Goal: Task Accomplishment & Management: Manage account settings

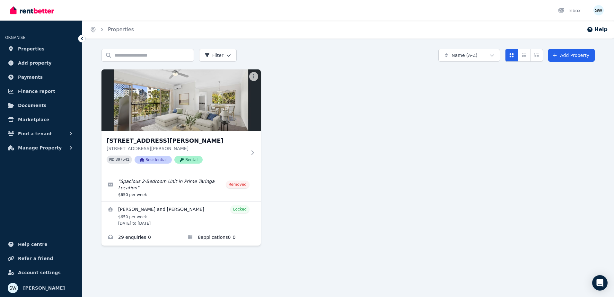
drag, startPoint x: 47, startPoint y: 50, endPoint x: 47, endPoint y: 55, distance: 4.8
click at [47, 50] on link "Properties" at bounding box center [41, 48] width 72 height 13
click at [49, 147] on span "Manage Property" at bounding box center [40, 148] width 44 height 8
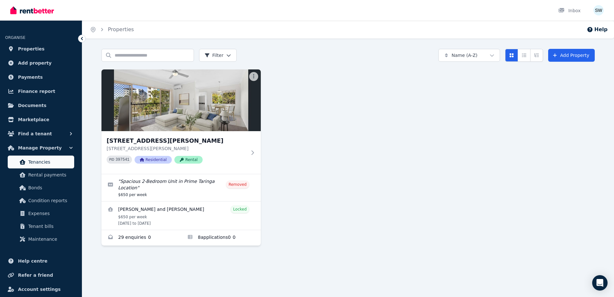
click at [53, 164] on span "Tenancies" at bounding box center [49, 162] width 43 height 8
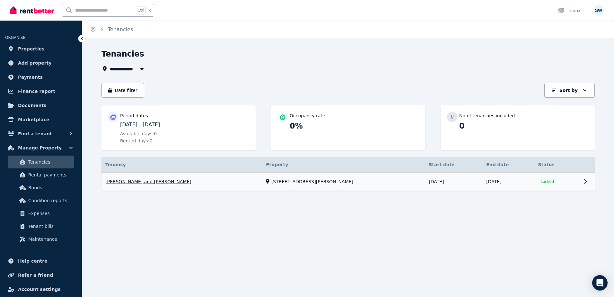
click at [203, 181] on link "View property details" at bounding box center [347, 181] width 493 height 18
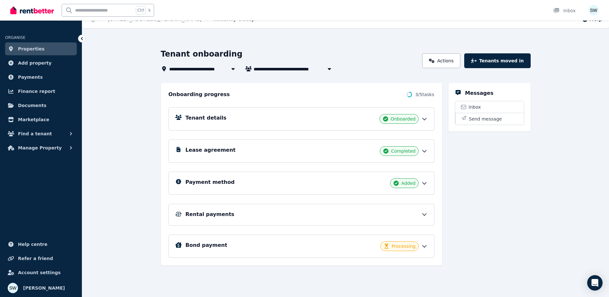
scroll to position [10, 0]
click at [41, 148] on span "Manage Property" at bounding box center [40, 148] width 44 height 8
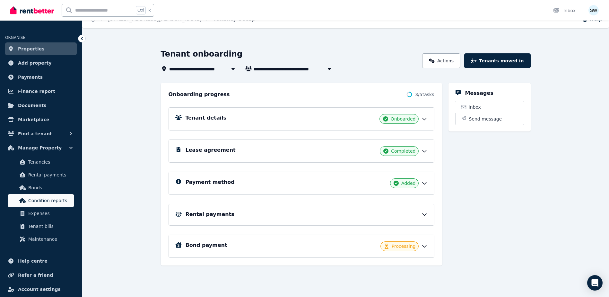
click at [44, 198] on span "Condition reports" at bounding box center [49, 200] width 43 height 8
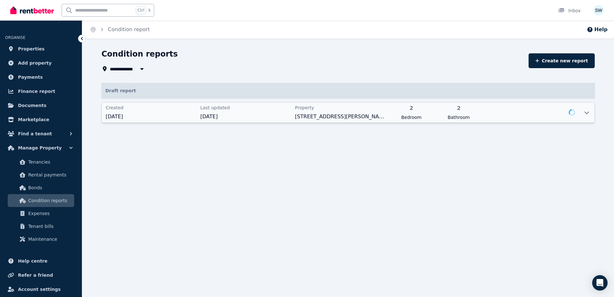
click at [252, 114] on span "[DATE]" at bounding box center [245, 117] width 91 height 8
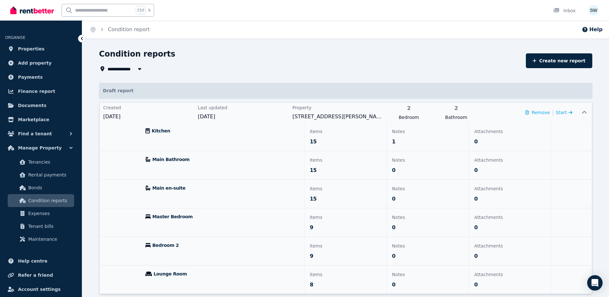
click at [352, 135] on p "Items" at bounding box center [346, 131] width 72 height 8
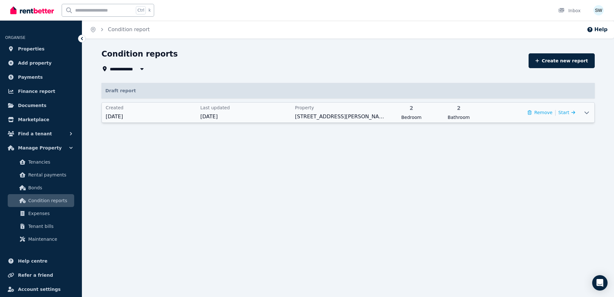
click at [569, 116] on div "Remove | Start" at bounding box center [552, 112] width 48 height 9
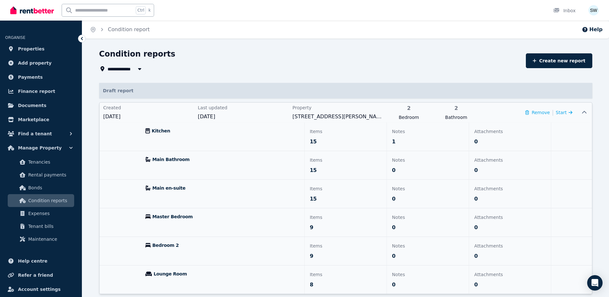
click at [165, 131] on span "Kitchen" at bounding box center [161, 130] width 19 height 6
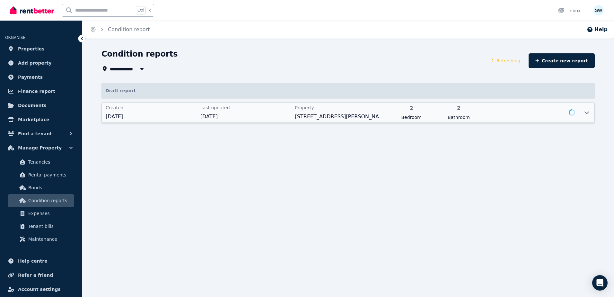
drag, startPoint x: 219, startPoint y: 176, endPoint x: 269, endPoint y: 121, distance: 74.3
click at [219, 176] on div "**********" at bounding box center [307, 148] width 614 height 297
click at [269, 121] on div "Created [DATE] Last updated [DATE] Property [STREET_ADDRESS][PERSON_NAME] 2 Bed…" at bounding box center [340, 112] width 477 height 20
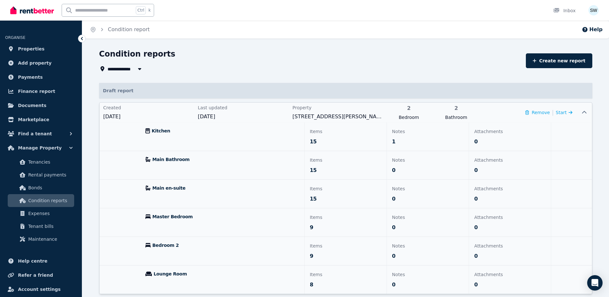
click at [195, 141] on div "Kitchen" at bounding box center [222, 136] width 164 height 28
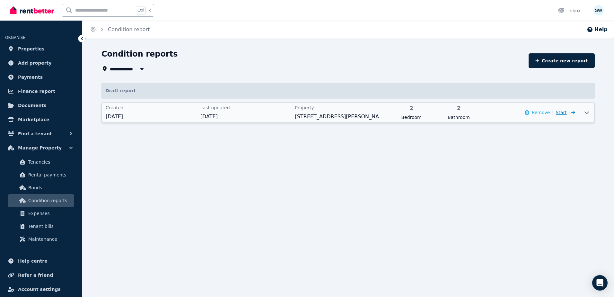
click at [566, 116] on span "Start" at bounding box center [565, 113] width 19 height 8
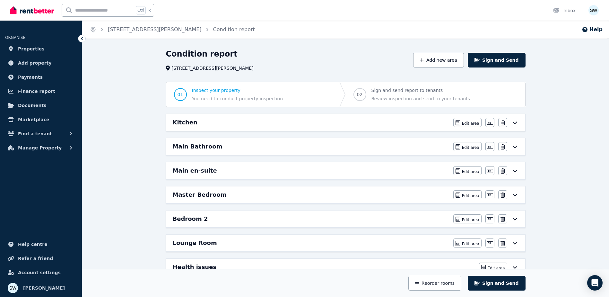
click at [390, 124] on div "Kitchen" at bounding box center [311, 122] width 277 height 9
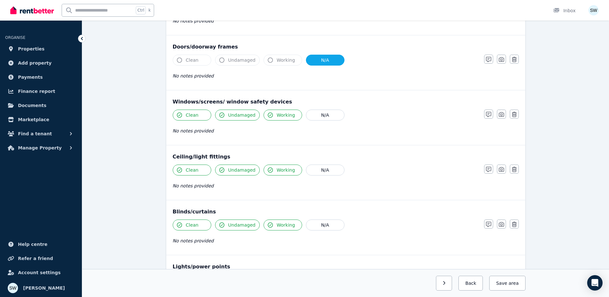
scroll to position [128, 0]
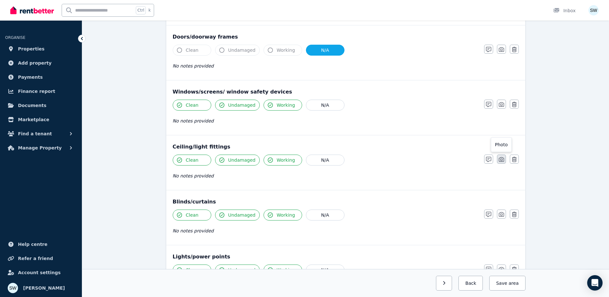
click at [501, 161] on icon "button" at bounding box center [501, 159] width 5 height 4
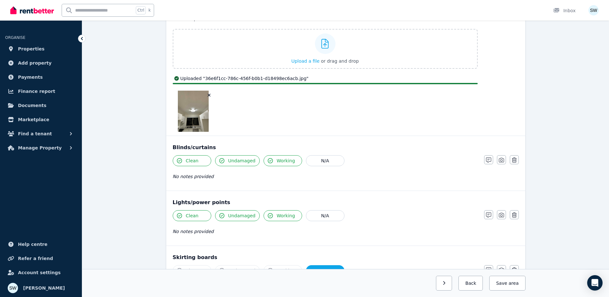
scroll to position [289, 0]
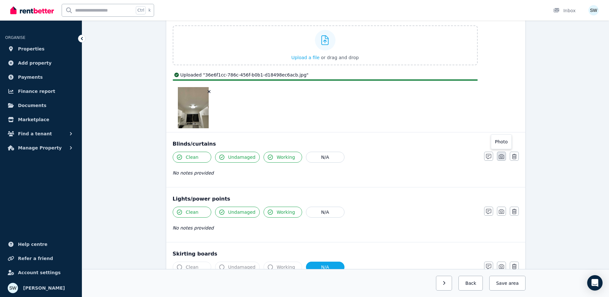
click at [502, 158] on icon "button" at bounding box center [501, 156] width 5 height 5
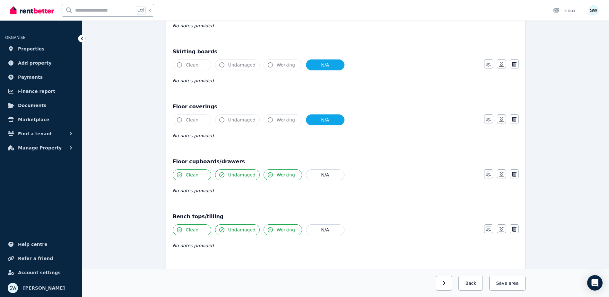
scroll to position [546, 0]
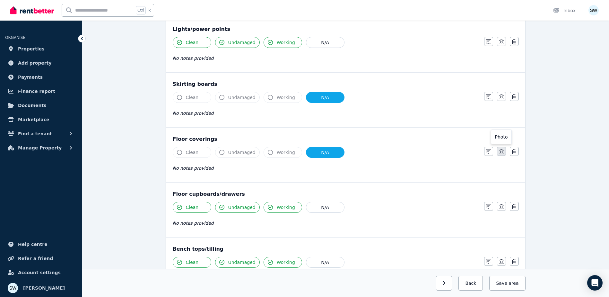
click at [501, 150] on icon "button" at bounding box center [501, 151] width 5 height 4
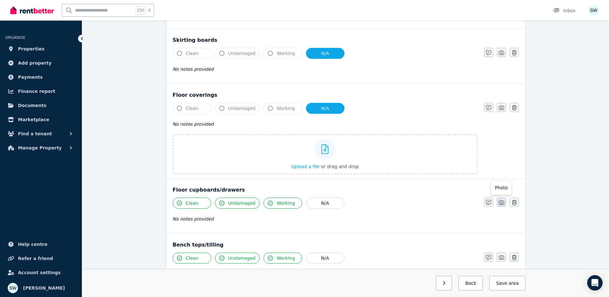
scroll to position [610, 0]
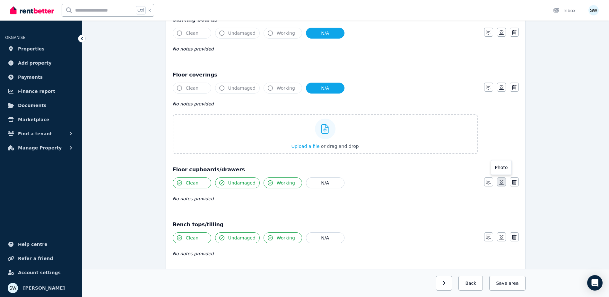
click at [500, 181] on icon "button" at bounding box center [501, 182] width 5 height 4
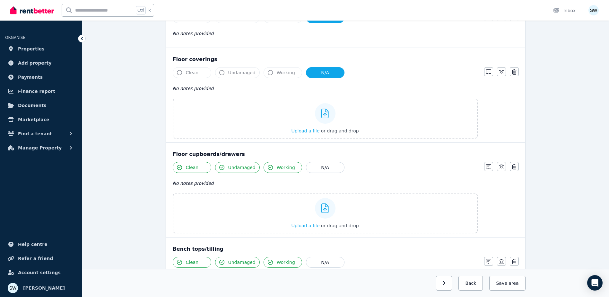
click at [499, 85] on div "Clean Undamaged Working N/A No notes provided Upload a file or drag and drop No…" at bounding box center [346, 102] width 346 height 71
click at [502, 74] on icon "button" at bounding box center [501, 72] width 5 height 4
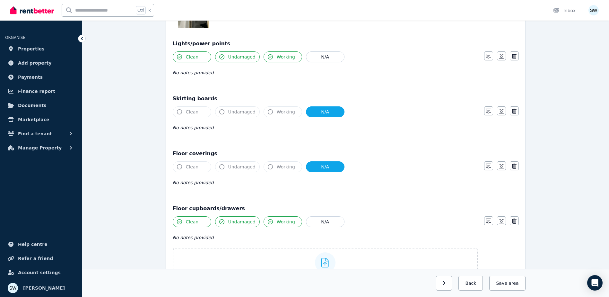
scroll to position [514, 0]
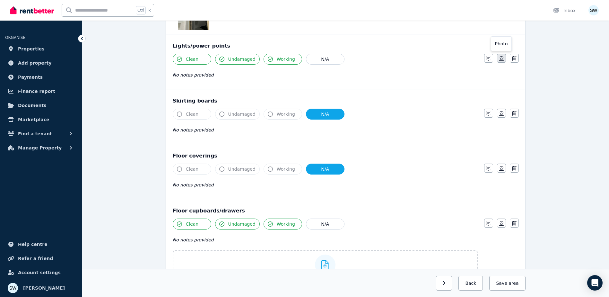
click at [500, 57] on icon "button" at bounding box center [501, 58] width 5 height 4
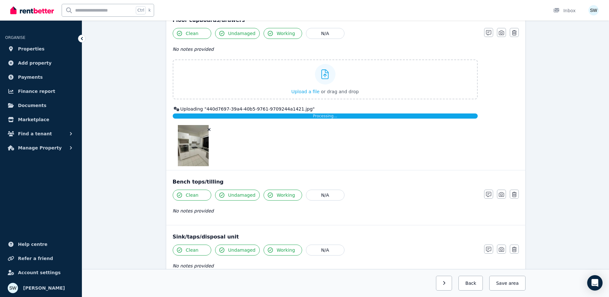
scroll to position [803, 0]
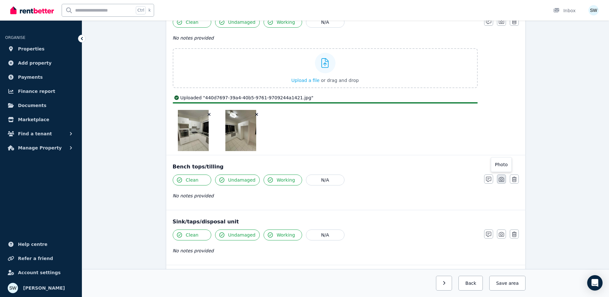
drag, startPoint x: 504, startPoint y: 181, endPoint x: 467, endPoint y: 181, distance: 36.3
click at [504, 181] on icon "button" at bounding box center [501, 179] width 5 height 4
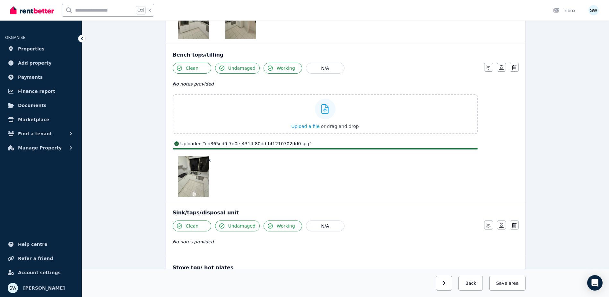
scroll to position [963, 0]
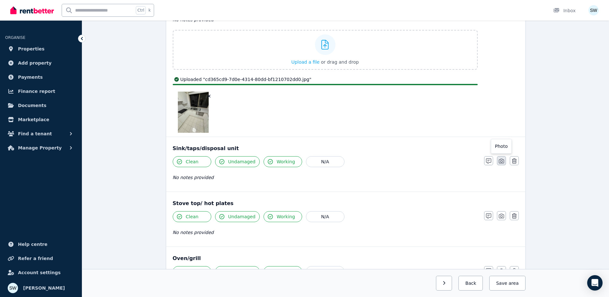
click at [503, 160] on icon "button" at bounding box center [501, 160] width 5 height 5
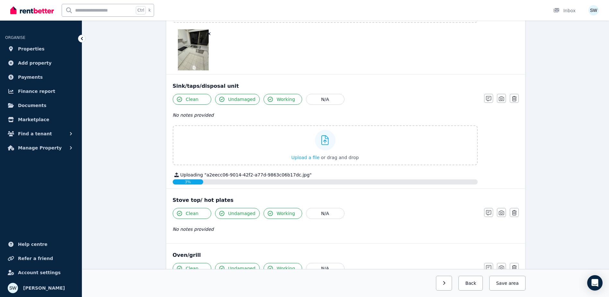
scroll to position [1027, 0]
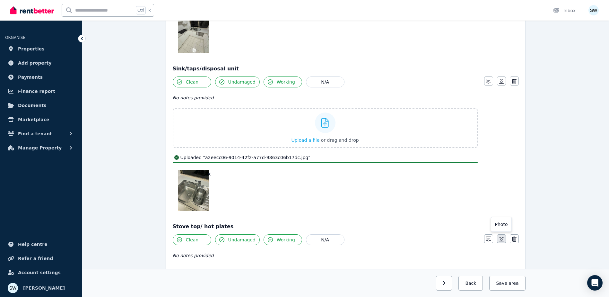
click at [501, 241] on icon "button" at bounding box center [501, 239] width 5 height 4
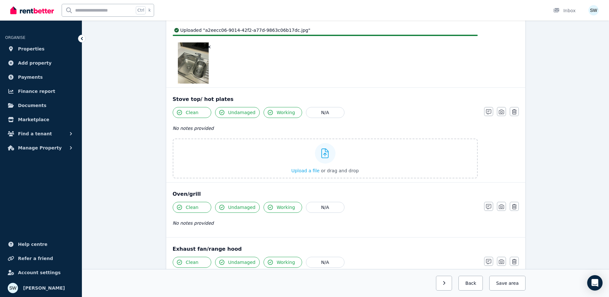
scroll to position [1156, 0]
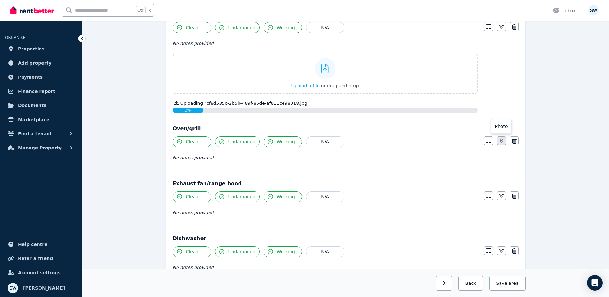
click at [503, 140] on icon "button" at bounding box center [501, 140] width 5 height 5
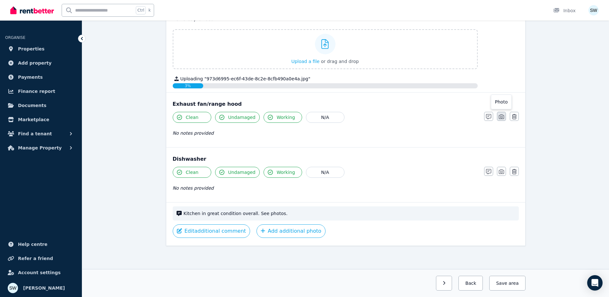
click at [500, 117] on icon "button" at bounding box center [501, 116] width 5 height 5
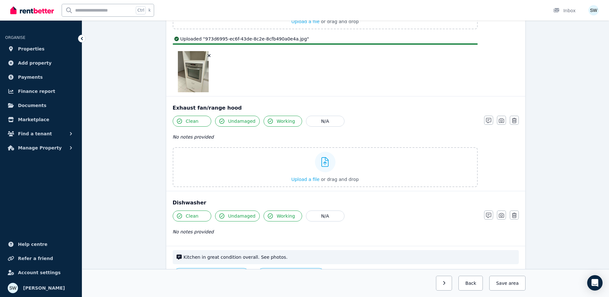
scroll to position [1489, 0]
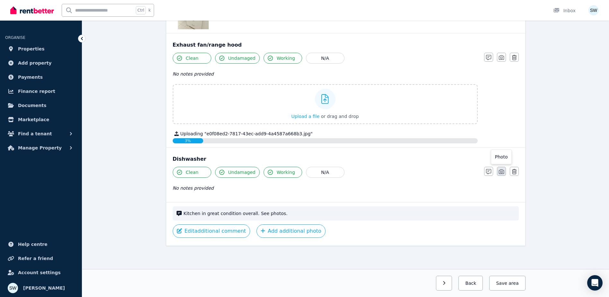
click at [503, 171] on icon "button" at bounding box center [501, 171] width 5 height 5
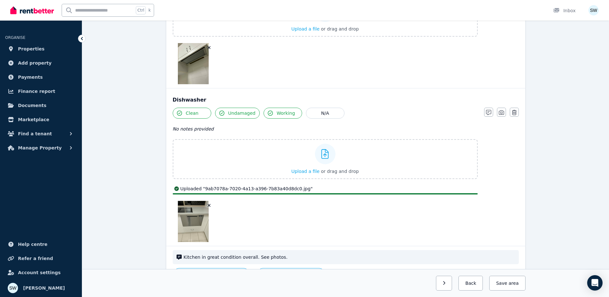
scroll to position [1609, 0]
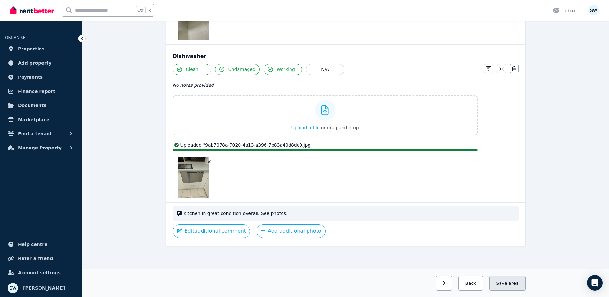
click at [521, 286] on button "Save area" at bounding box center [507, 282] width 36 height 15
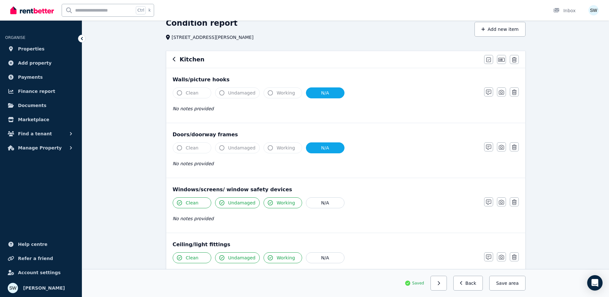
scroll to position [20, 0]
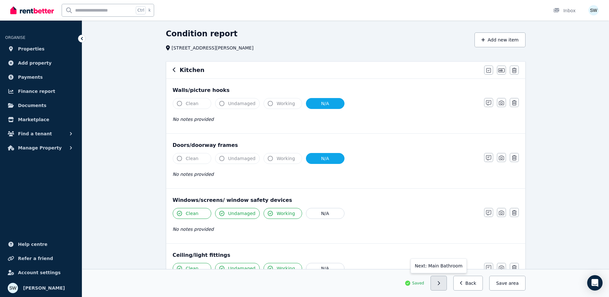
click at [446, 282] on button "button" at bounding box center [439, 282] width 16 height 15
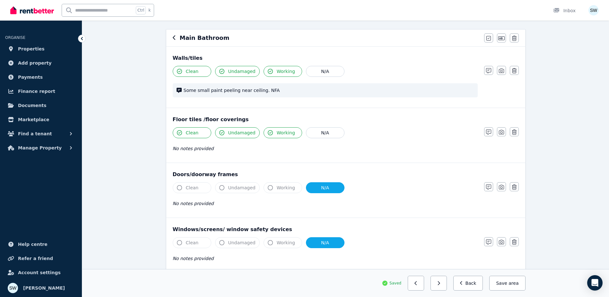
scroll to position [0, 0]
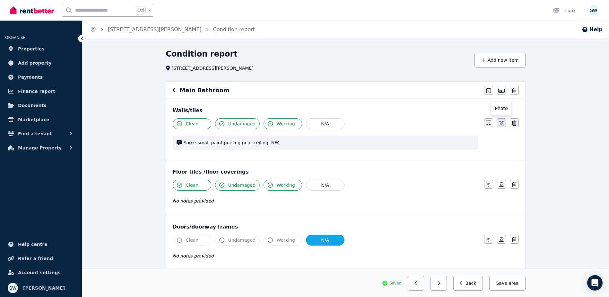
click at [502, 123] on icon "button" at bounding box center [501, 122] width 5 height 5
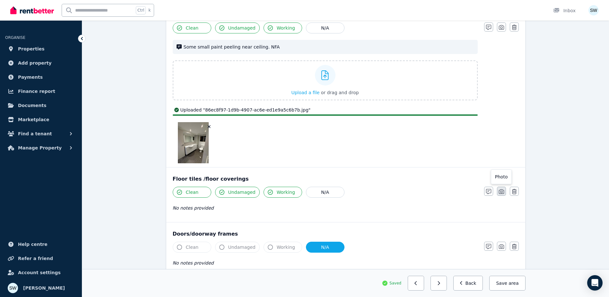
scroll to position [96, 0]
click at [500, 192] on icon "button" at bounding box center [501, 190] width 5 height 5
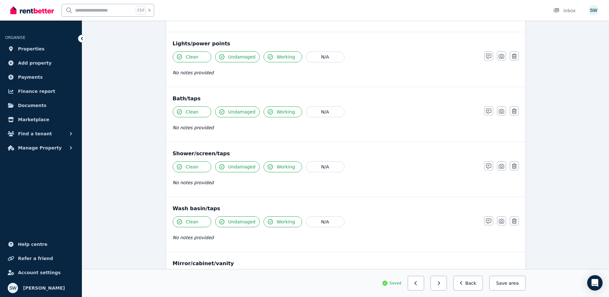
scroll to position [578, 0]
click at [498, 111] on button "button" at bounding box center [501, 110] width 9 height 9
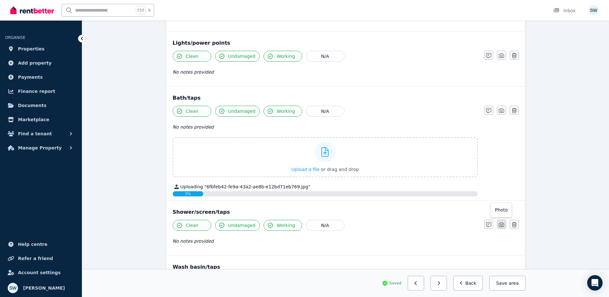
click at [500, 225] on icon "button" at bounding box center [501, 224] width 5 height 5
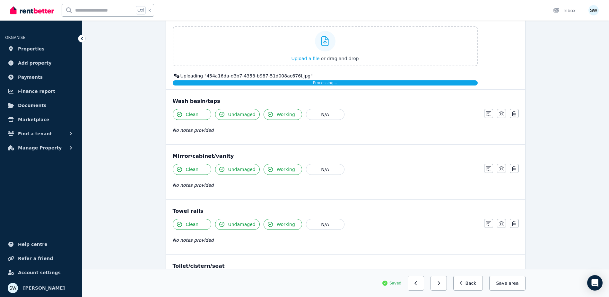
scroll to position [835, 0]
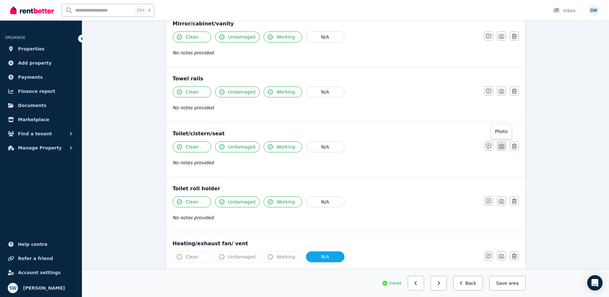
click at [500, 144] on icon "button" at bounding box center [501, 146] width 5 height 5
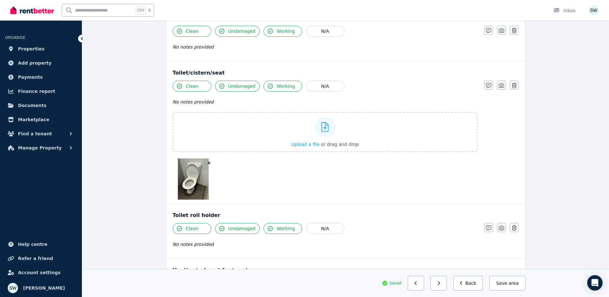
scroll to position [1124, 0]
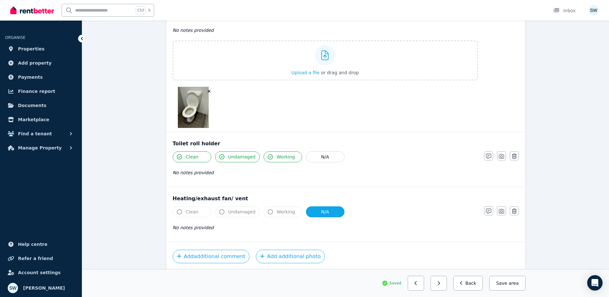
click at [514, 283] on span "area" at bounding box center [514, 283] width 10 height 6
click at [447, 282] on button "button" at bounding box center [439, 282] width 16 height 15
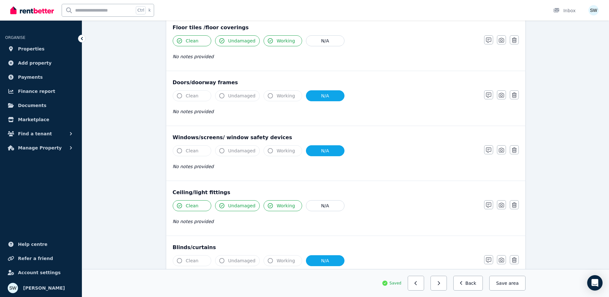
scroll to position [45, 0]
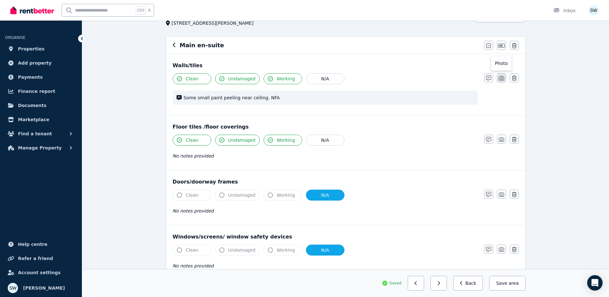
click at [502, 77] on icon "button" at bounding box center [501, 77] width 5 height 5
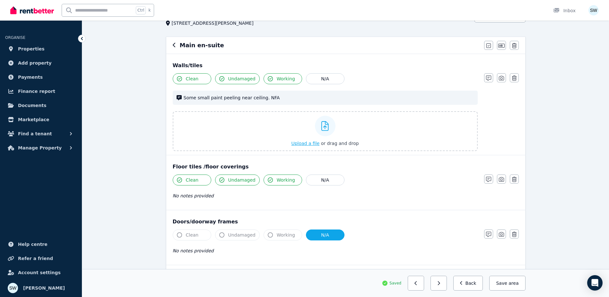
click at [349, 127] on div "Upload a file or drag and drop" at bounding box center [324, 131] width 67 height 39
click at [0, 0] on input "Upload a file or drag and drop" at bounding box center [0, 0] width 0 height 0
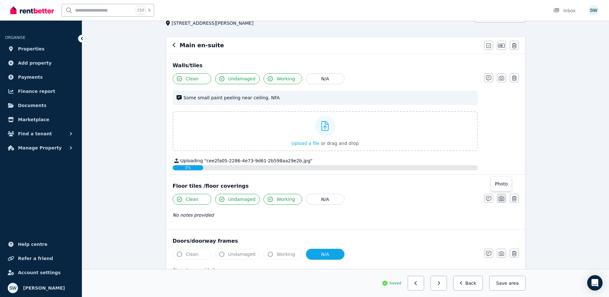
click at [502, 197] on icon "button" at bounding box center [501, 198] width 5 height 4
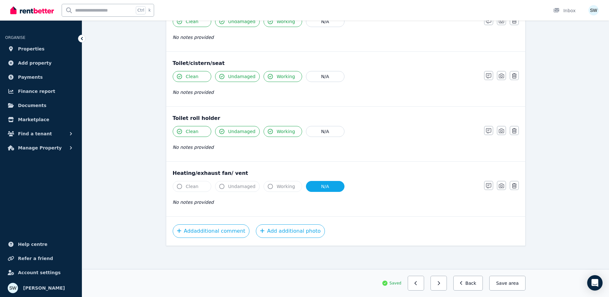
scroll to position [887, 0]
click at [440, 281] on icon "button" at bounding box center [438, 283] width 3 height 4
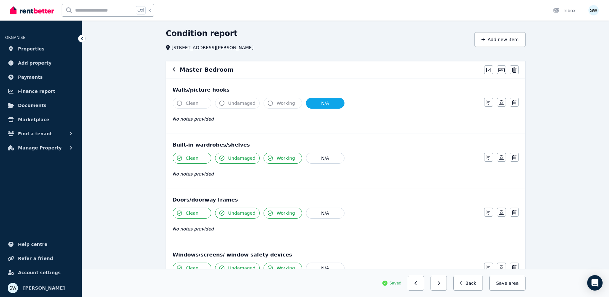
scroll to position [32, 0]
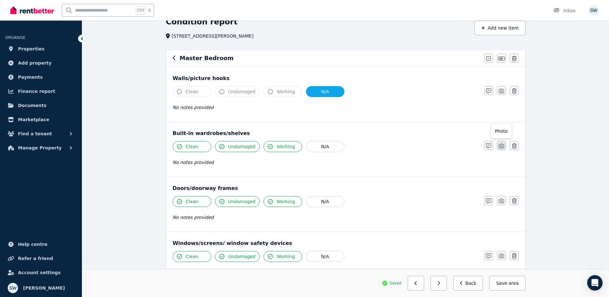
click at [500, 147] on icon "button" at bounding box center [501, 145] width 5 height 5
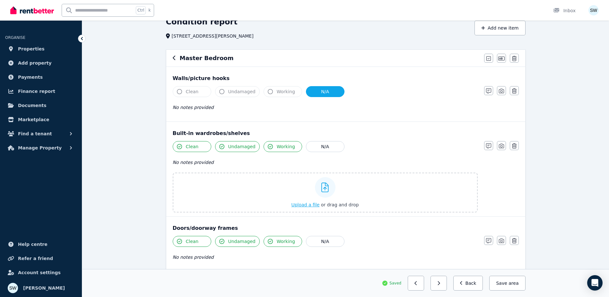
click at [370, 189] on label "Upload a file or drag and drop" at bounding box center [325, 192] width 305 height 40
click at [0, 0] on input "Upload a file or drag and drop" at bounding box center [0, 0] width 0 height 0
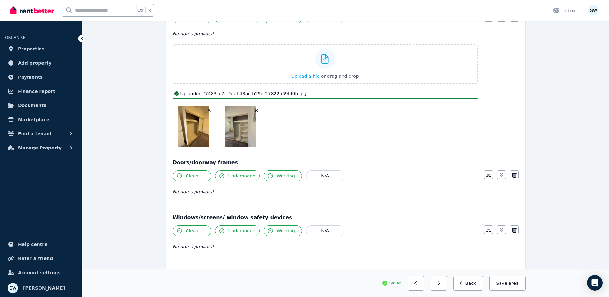
scroll to position [193, 0]
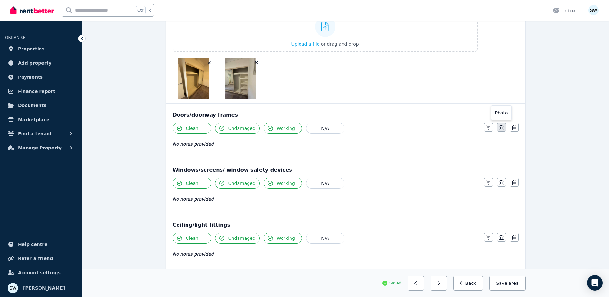
click at [503, 129] on icon "button" at bounding box center [501, 127] width 5 height 5
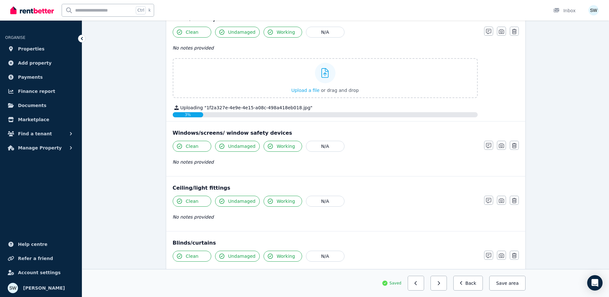
scroll to position [289, 0]
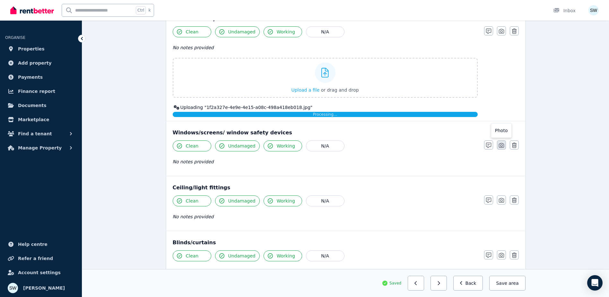
click at [505, 143] on button "button" at bounding box center [501, 144] width 9 height 9
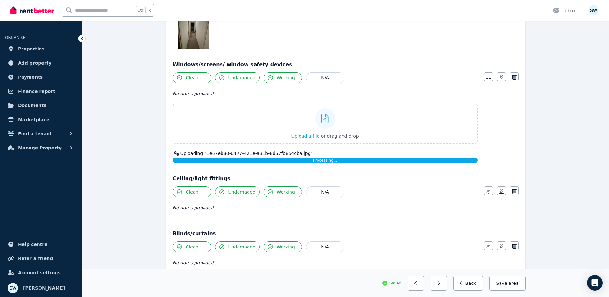
scroll to position [450, 0]
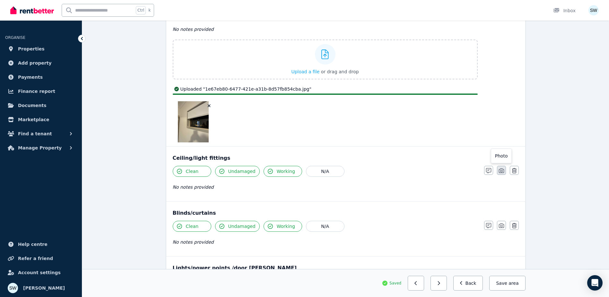
click at [503, 169] on icon "button" at bounding box center [501, 170] width 5 height 5
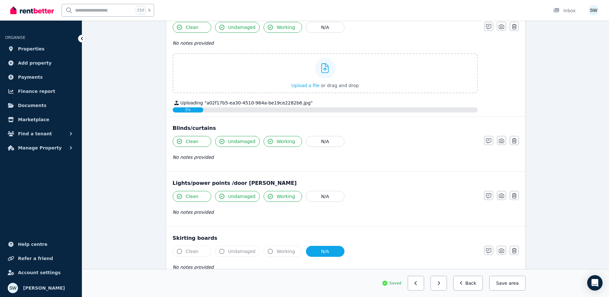
scroll to position [610, 0]
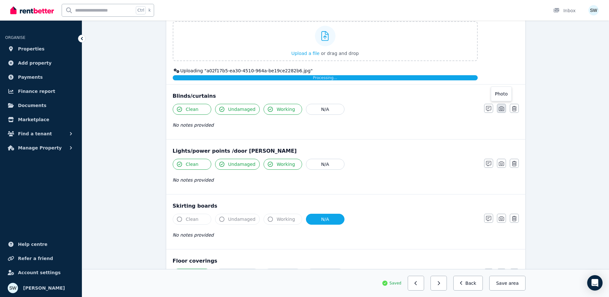
click at [499, 110] on icon "button" at bounding box center [501, 108] width 5 height 5
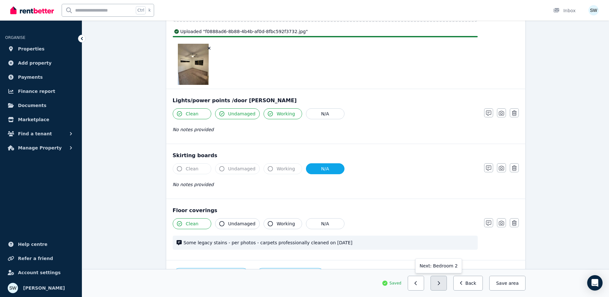
scroll to position [835, 0]
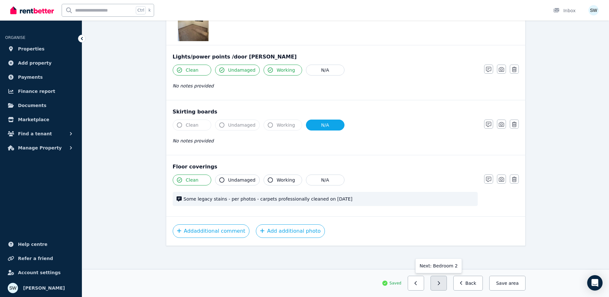
click at [440, 283] on icon "button" at bounding box center [439, 283] width 2 height 4
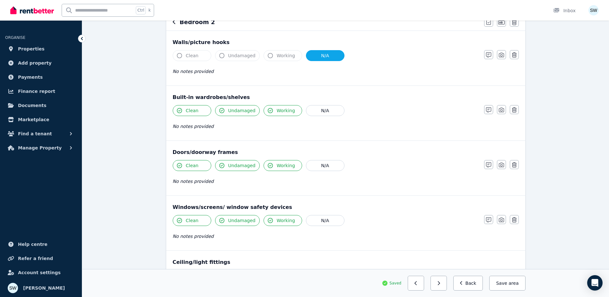
scroll to position [126, 0]
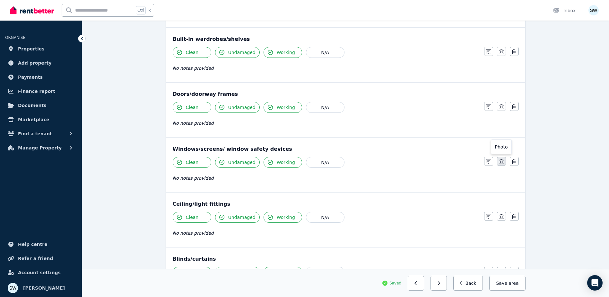
click at [500, 163] on icon "button" at bounding box center [501, 161] width 5 height 5
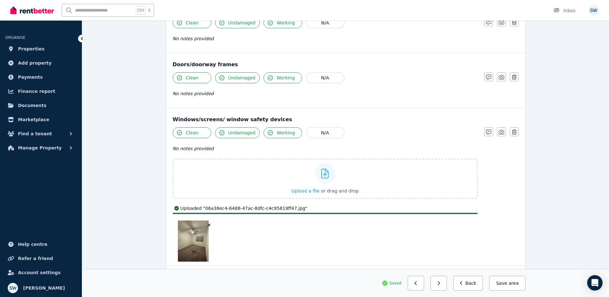
scroll to position [255, 0]
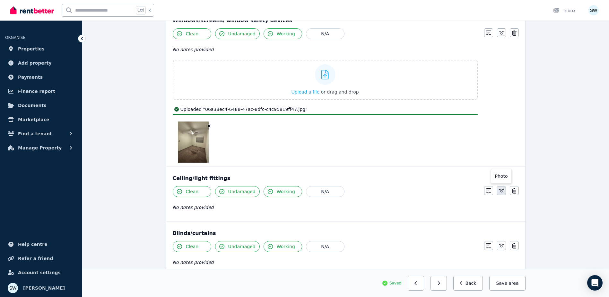
click at [501, 192] on icon "button" at bounding box center [501, 190] width 5 height 5
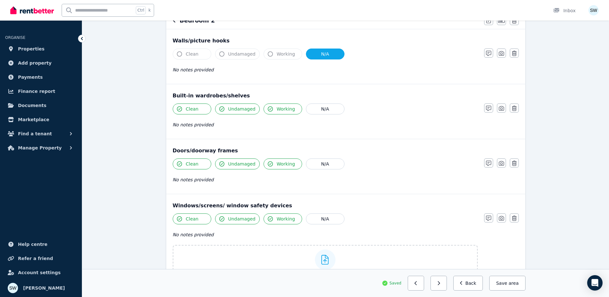
scroll to position [62, 0]
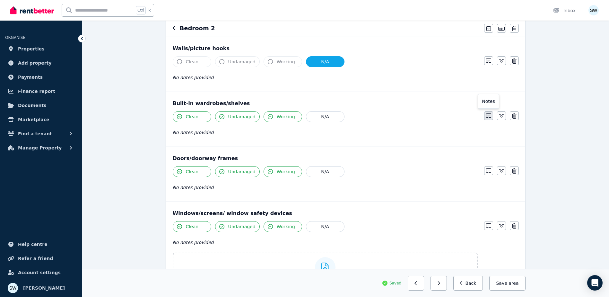
drag, startPoint x: 503, startPoint y: 115, endPoint x: 486, endPoint y: 114, distance: 16.7
click at [503, 114] on icon "button" at bounding box center [501, 115] width 5 height 5
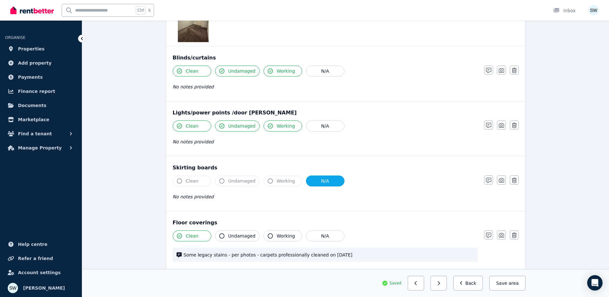
scroll to position [553, 0]
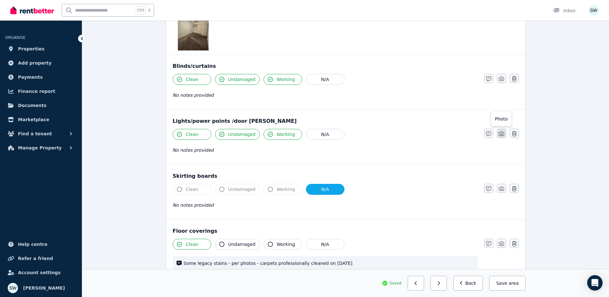
click at [500, 133] on icon "button" at bounding box center [501, 133] width 5 height 5
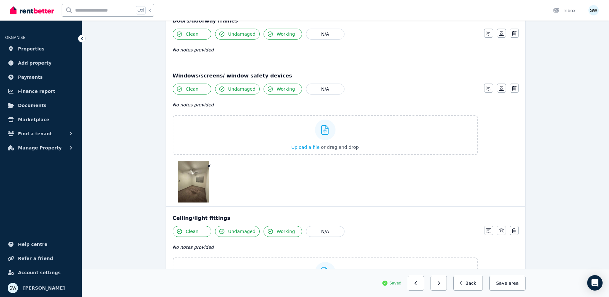
scroll to position [223, 0]
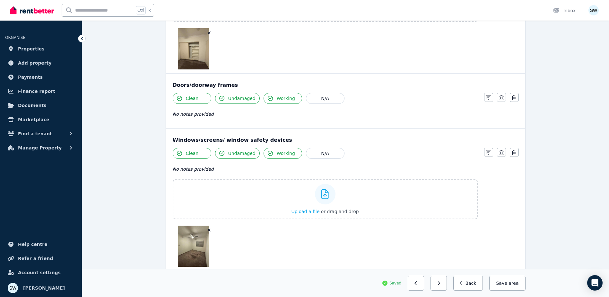
drag, startPoint x: 505, startPoint y: 98, endPoint x: 366, endPoint y: 99, distance: 139.4
click at [505, 98] on button "button" at bounding box center [501, 97] width 9 height 9
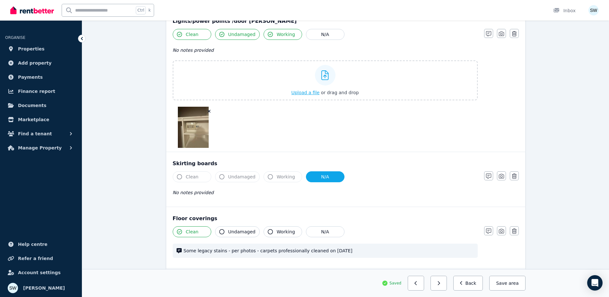
scroll to position [820, 0]
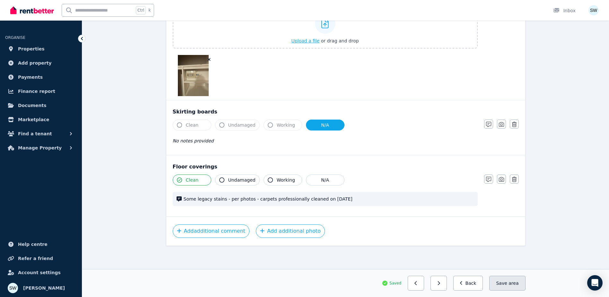
click at [514, 284] on span "area" at bounding box center [514, 283] width 10 height 6
click at [443, 285] on button "button" at bounding box center [439, 282] width 16 height 15
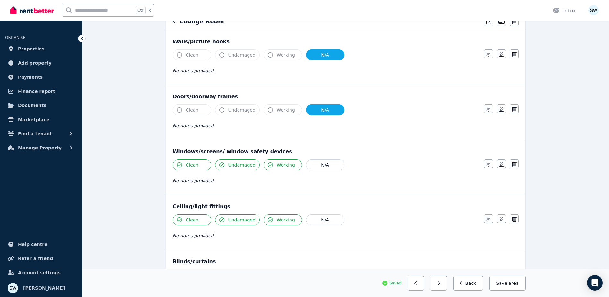
scroll to position [32, 0]
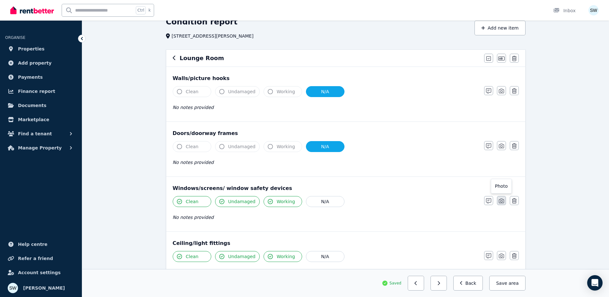
click at [502, 202] on icon "button" at bounding box center [501, 200] width 5 height 5
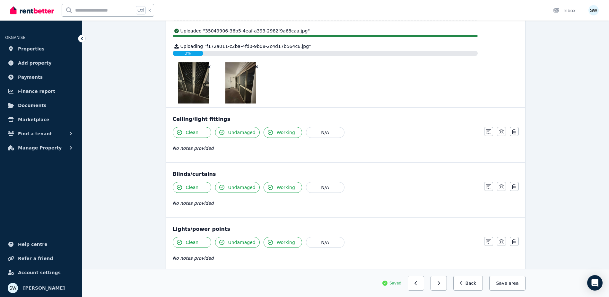
scroll to position [289, 0]
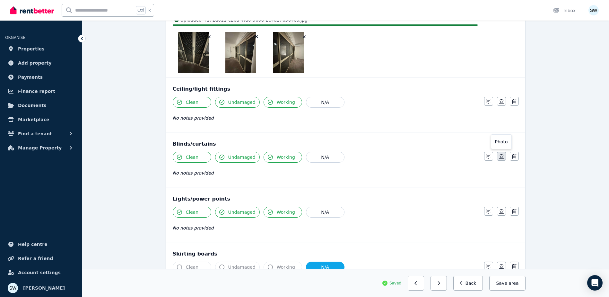
click at [503, 158] on button "button" at bounding box center [501, 156] width 9 height 9
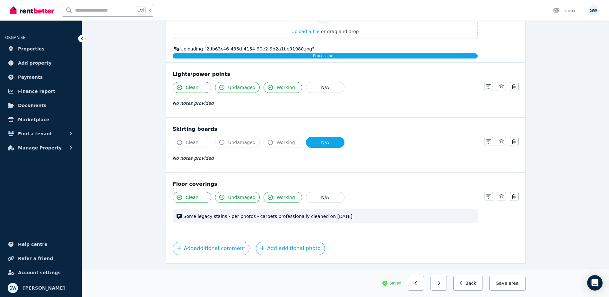
scroll to position [475, 0]
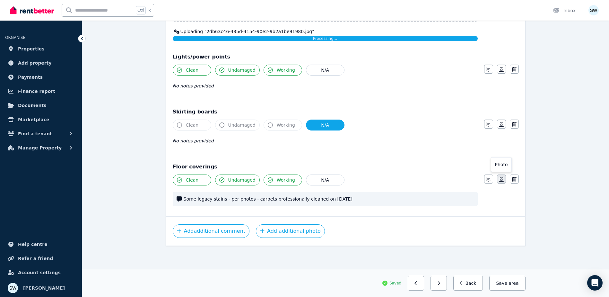
click at [499, 178] on icon "button" at bounding box center [501, 179] width 5 height 5
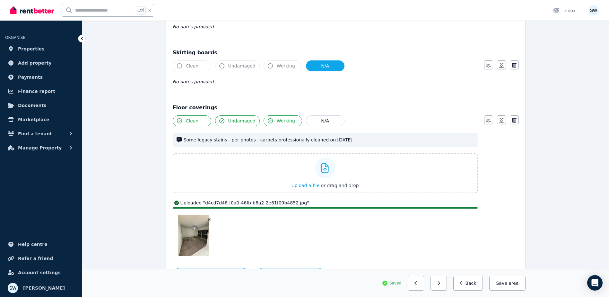
scroll to position [606, 0]
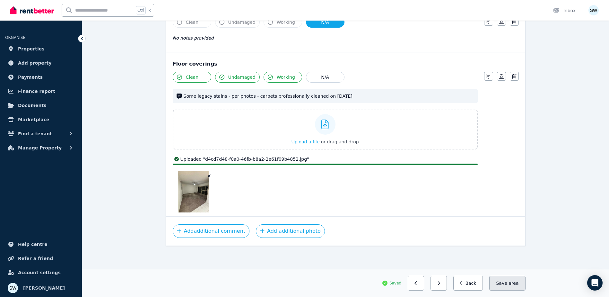
click at [518, 284] on span "area" at bounding box center [514, 283] width 10 height 6
click at [447, 280] on button "button" at bounding box center [439, 282] width 16 height 15
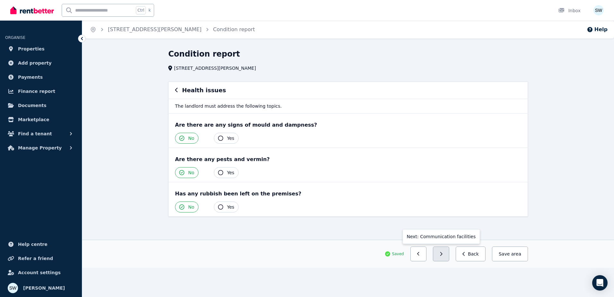
click at [444, 254] on button "button" at bounding box center [441, 253] width 16 height 15
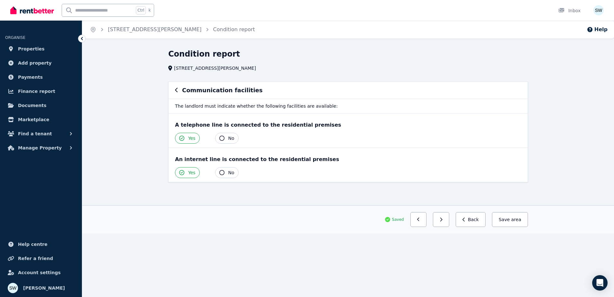
click at [222, 139] on icon "button" at bounding box center [221, 137] width 5 height 5
click at [441, 219] on button "button" at bounding box center [438, 219] width 16 height 15
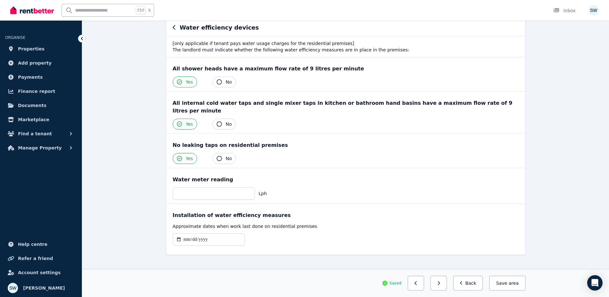
scroll to position [64, 0]
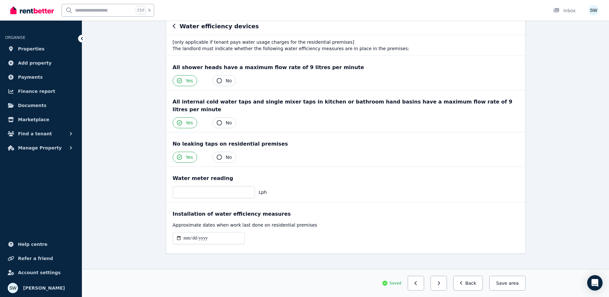
click at [447, 280] on button "button" at bounding box center [439, 282] width 16 height 15
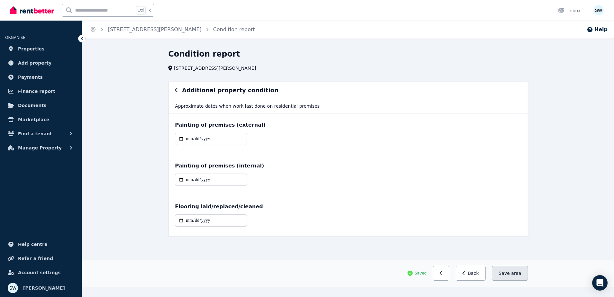
click at [506, 275] on button "Save area" at bounding box center [510, 273] width 36 height 15
click at [465, 273] on icon "button" at bounding box center [463, 273] width 3 height 4
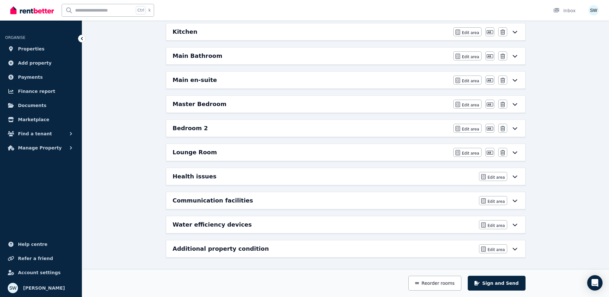
scroll to position [91, 0]
click at [515, 198] on icon at bounding box center [515, 199] width 8 height 5
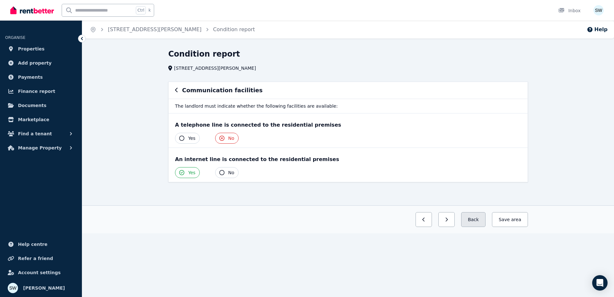
click at [481, 218] on button "Back" at bounding box center [473, 219] width 24 height 15
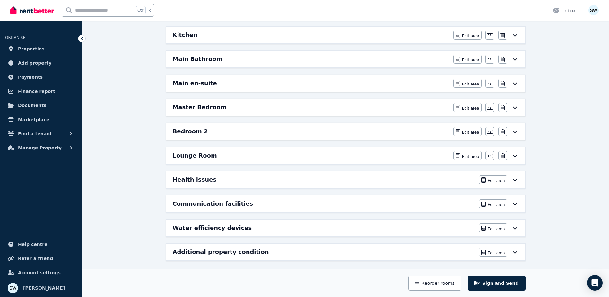
scroll to position [91, 0]
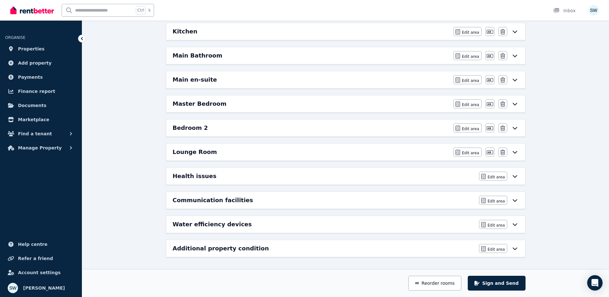
click at [319, 202] on div "Communication facilities" at bounding box center [324, 200] width 302 height 9
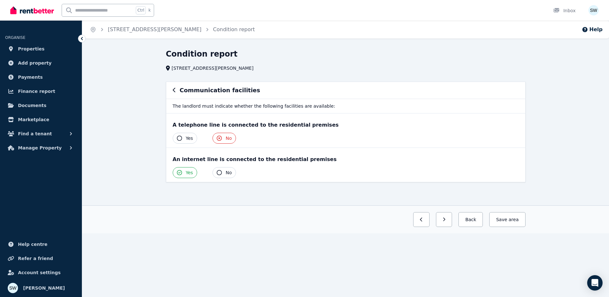
scroll to position [0, 0]
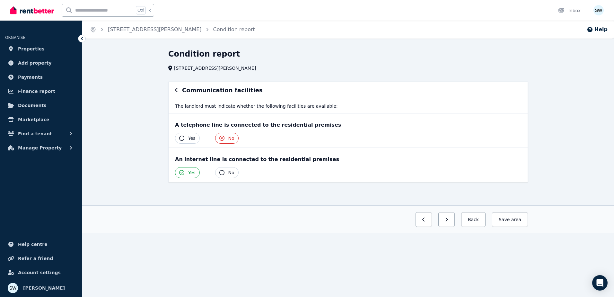
click at [178, 131] on div "A telephone line is connected to the residential premises Yes No" at bounding box center [348, 130] width 359 height 34
click at [182, 135] on button "Yes" at bounding box center [187, 138] width 25 height 11
click at [223, 170] on button "No" at bounding box center [226, 172] width 23 height 11
click at [270, 190] on div "Communication facilities The landlord must indicate whether the following facil…" at bounding box center [348, 138] width 365 height 112
click at [266, 190] on div "Communication facilities The landlord must indicate whether the following facil…" at bounding box center [348, 138] width 365 height 112
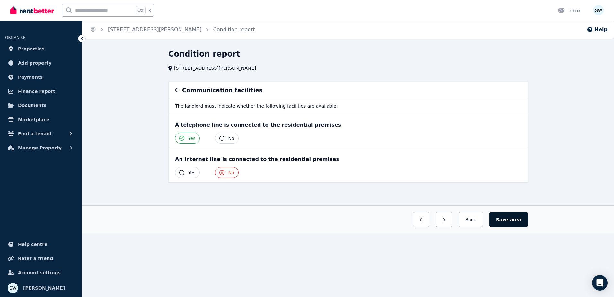
click at [504, 220] on button "Save area" at bounding box center [508, 219] width 39 height 15
click at [296, 196] on section "Communication facilities The landlord must indicate whether the following facil…" at bounding box center [348, 144] width 365 height 124
click at [504, 220] on button "Save area" at bounding box center [510, 219] width 36 height 15
click at [485, 219] on button "Back" at bounding box center [471, 219] width 30 height 15
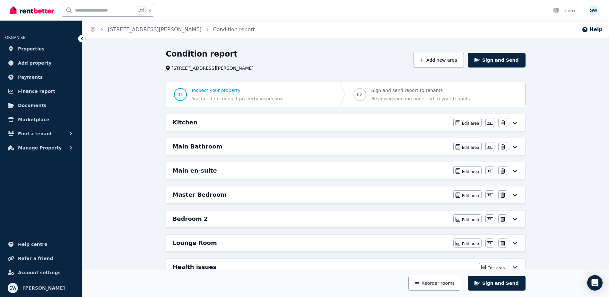
click at [247, 148] on div "Main Bathroom" at bounding box center [311, 146] width 277 height 9
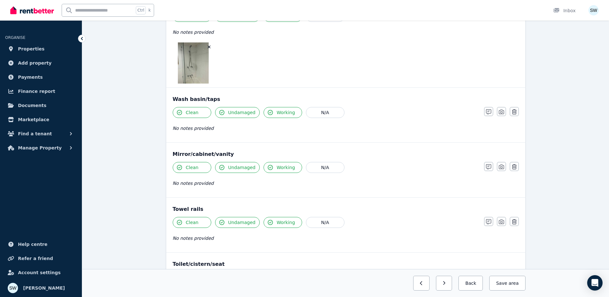
scroll to position [803, 0]
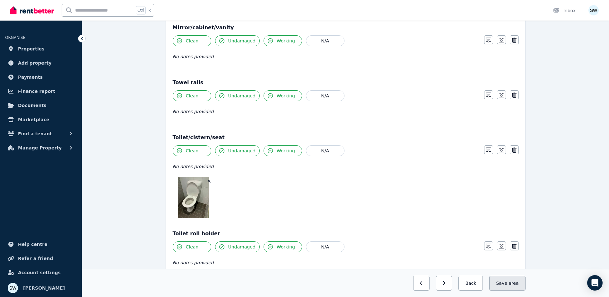
click at [504, 287] on button "Save area" at bounding box center [507, 282] width 36 height 15
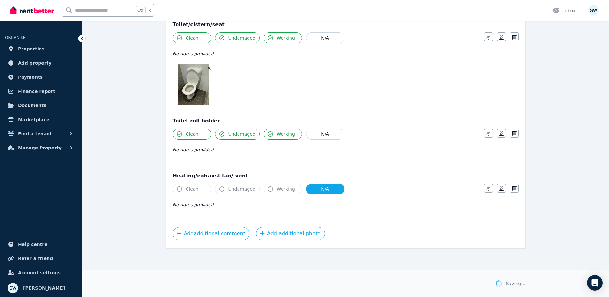
scroll to position [917, 0]
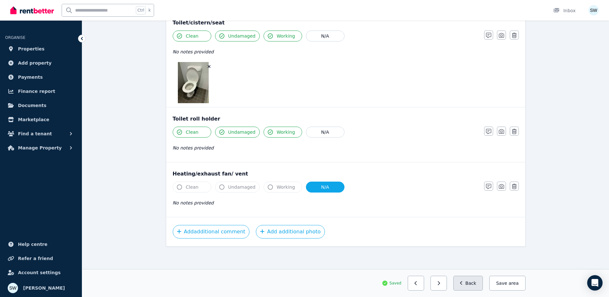
click at [481, 284] on button "Back" at bounding box center [468, 282] width 30 height 15
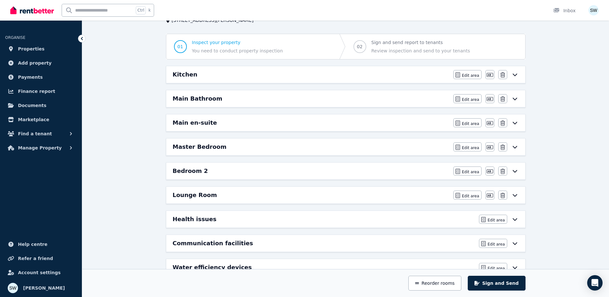
scroll to position [0, 0]
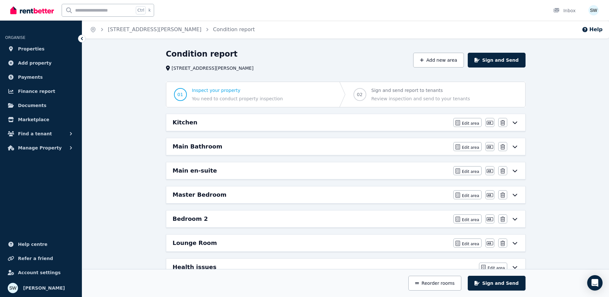
click at [154, 100] on div "Condition report [STREET_ADDRESS][PERSON_NAME] Add new area Sign and Send 01 In…" at bounding box center [345, 218] width 527 height 339
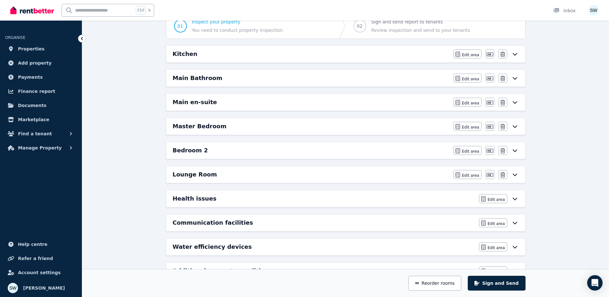
scroll to position [91, 0]
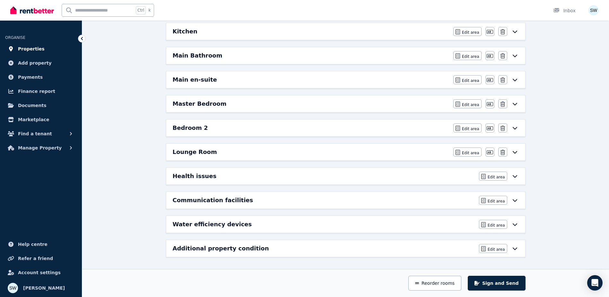
click at [23, 52] on span "Properties" at bounding box center [31, 49] width 27 height 8
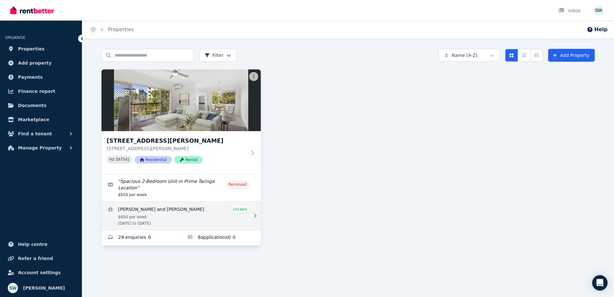
click at [173, 210] on link "View details for Amity Fricker and Jessica Perchman" at bounding box center [180, 215] width 159 height 28
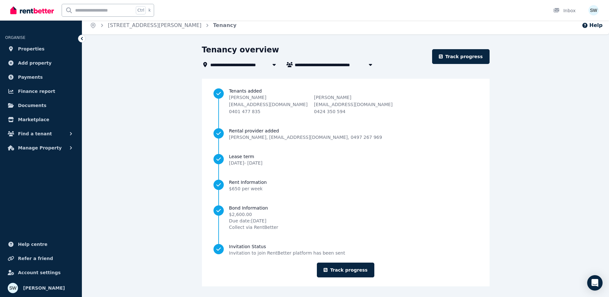
scroll to position [5, 0]
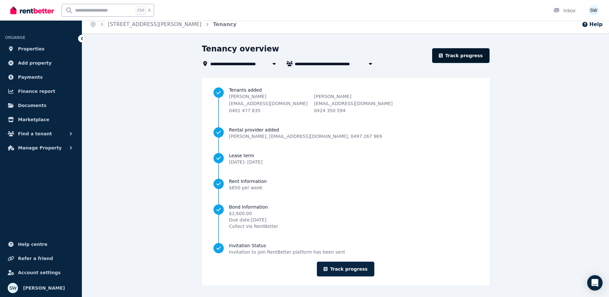
click at [470, 58] on link "Track progress" at bounding box center [460, 55] width 57 height 15
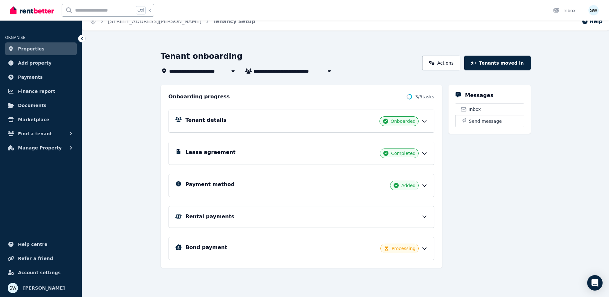
scroll to position [10, 0]
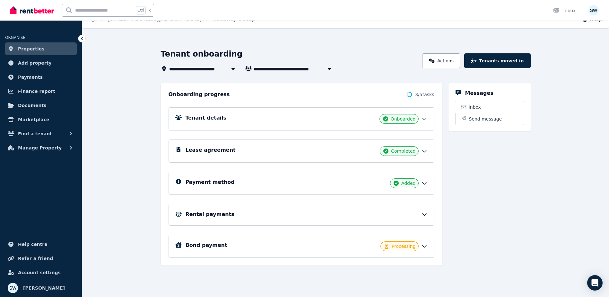
click at [395, 247] on span "Processing" at bounding box center [404, 246] width 24 height 6
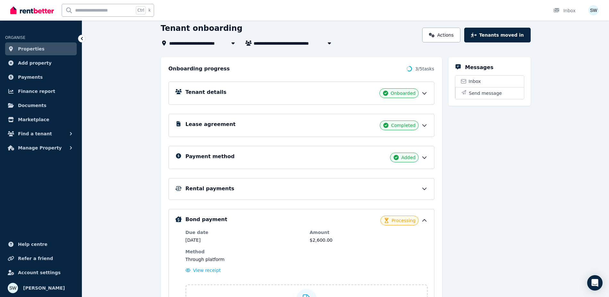
scroll to position [74, 0]
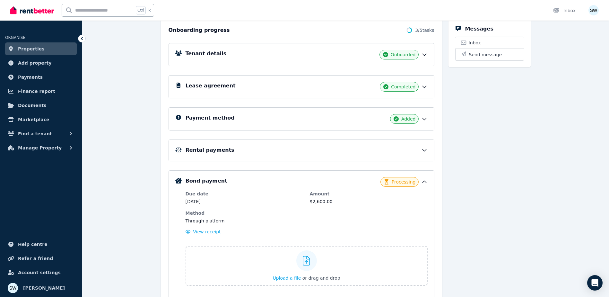
click at [360, 147] on div "Rental payments" at bounding box center [307, 150] width 242 height 8
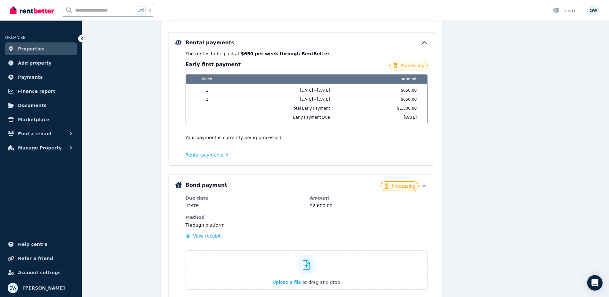
scroll to position [203, 0]
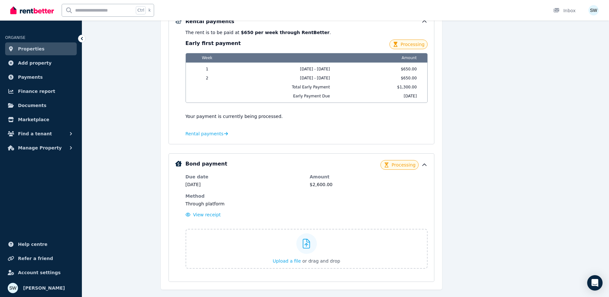
click at [365, 159] on div "Bond payment Processing Due date [DATE] Amount $2,600.00 Method Through platfor…" at bounding box center [302, 217] width 266 height 128
click at [422, 165] on icon at bounding box center [424, 165] width 6 height 6
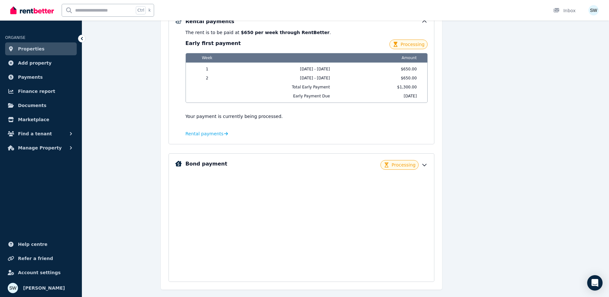
scroll to position [112, 0]
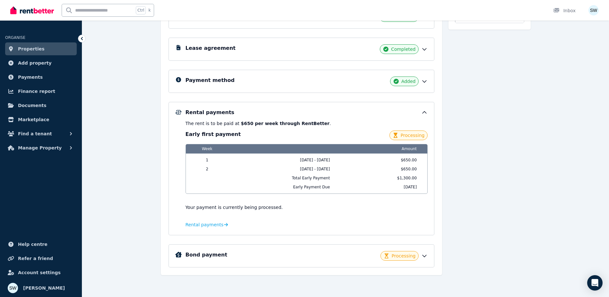
drag, startPoint x: 428, startPoint y: 113, endPoint x: 424, endPoint y: 114, distance: 3.6
click at [425, 114] on div "Rental payments The rent is to be paid at $650 per week through RentBetter . Ea…" at bounding box center [302, 168] width 266 height 133
click at [423, 113] on icon at bounding box center [424, 112] width 6 height 6
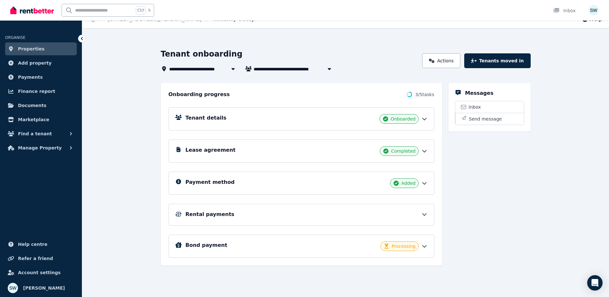
scroll to position [0, 0]
